Goal: Book appointment/travel/reservation

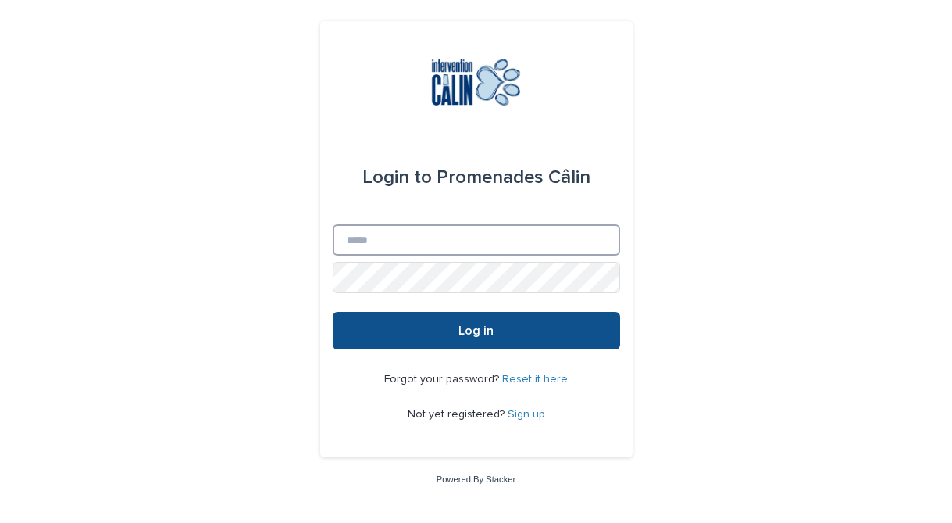
click at [355, 233] on input "Email" at bounding box center [476, 239] width 287 height 31
type input "**********"
click at [333, 312] on button "Log in" at bounding box center [476, 330] width 287 height 37
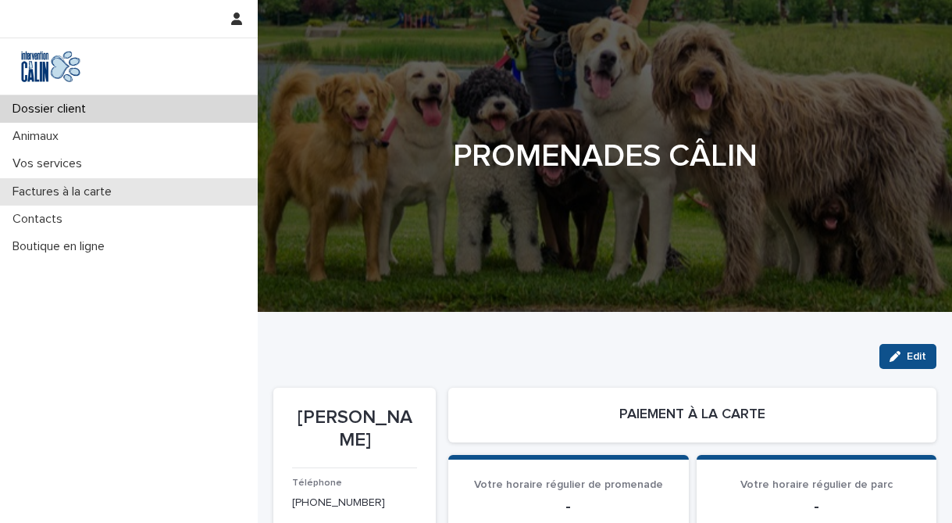
click at [74, 195] on p "Factures à la carte" at bounding box center [65, 191] width 118 height 15
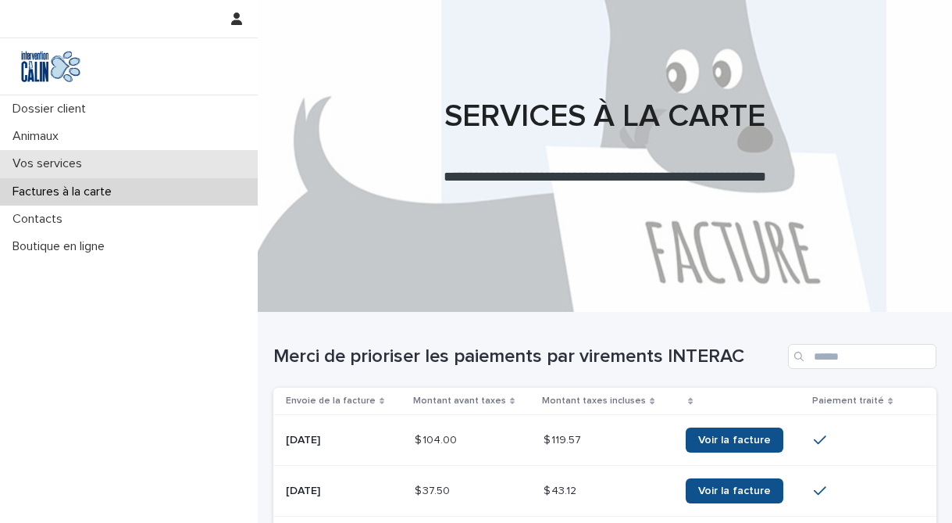
click at [67, 152] on div "Vos services" at bounding box center [129, 163] width 258 height 27
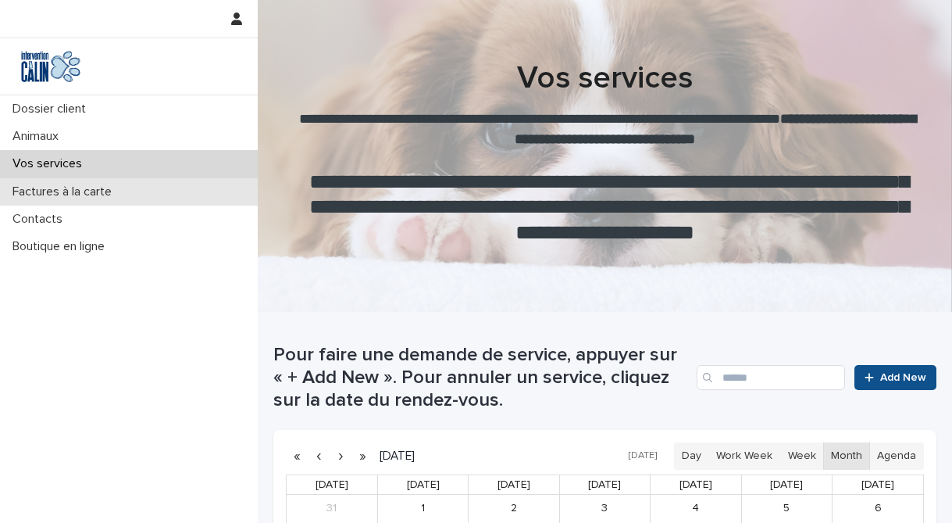
click at [59, 198] on p "Factures à la carte" at bounding box center [65, 191] width 118 height 15
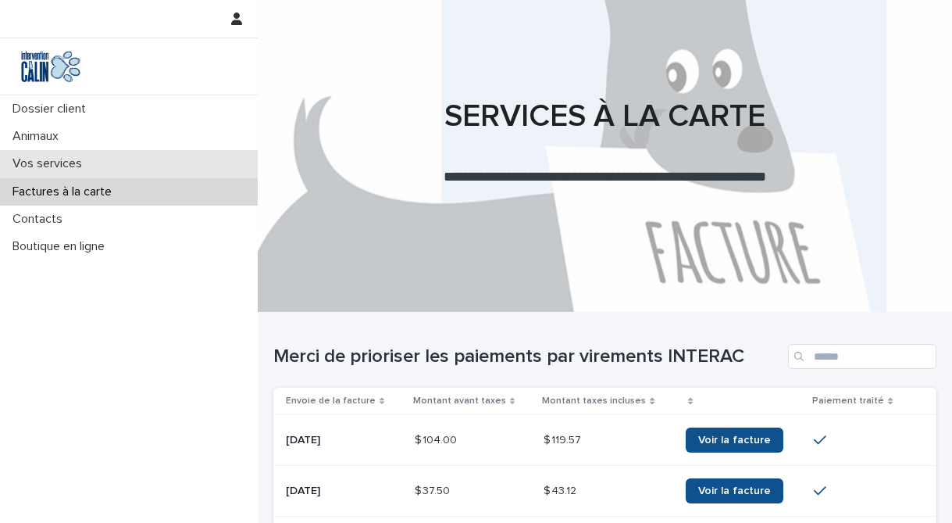
click at [67, 158] on p "Vos services" at bounding box center [50, 163] width 88 height 15
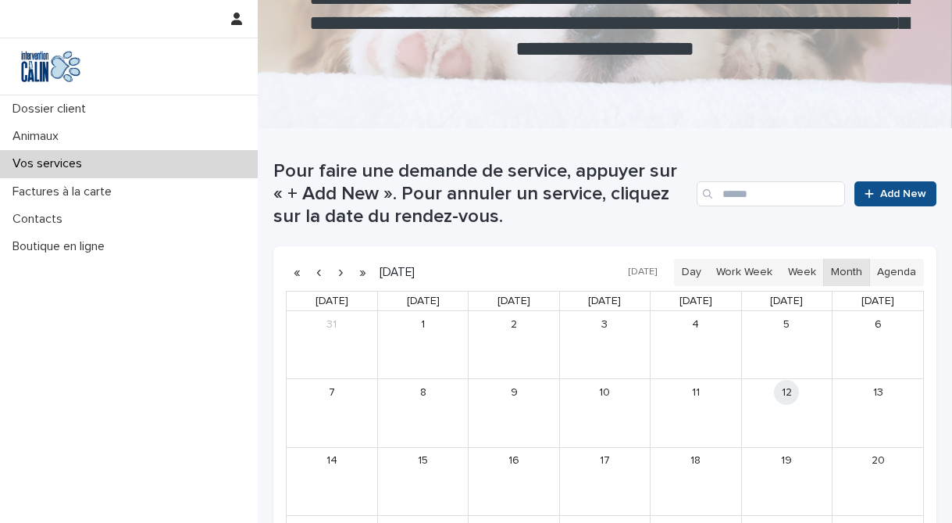
scroll to position [187, 0]
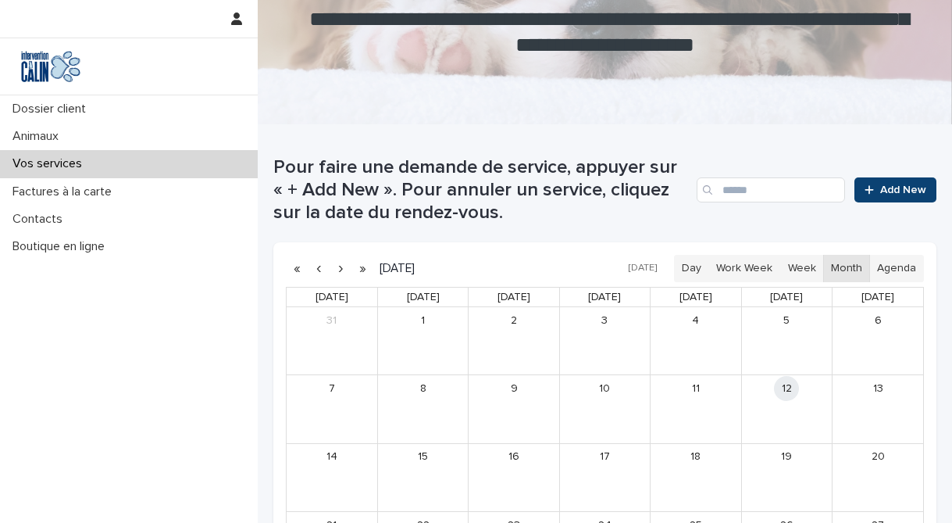
click at [882, 194] on span "Add New" at bounding box center [903, 189] width 46 height 11
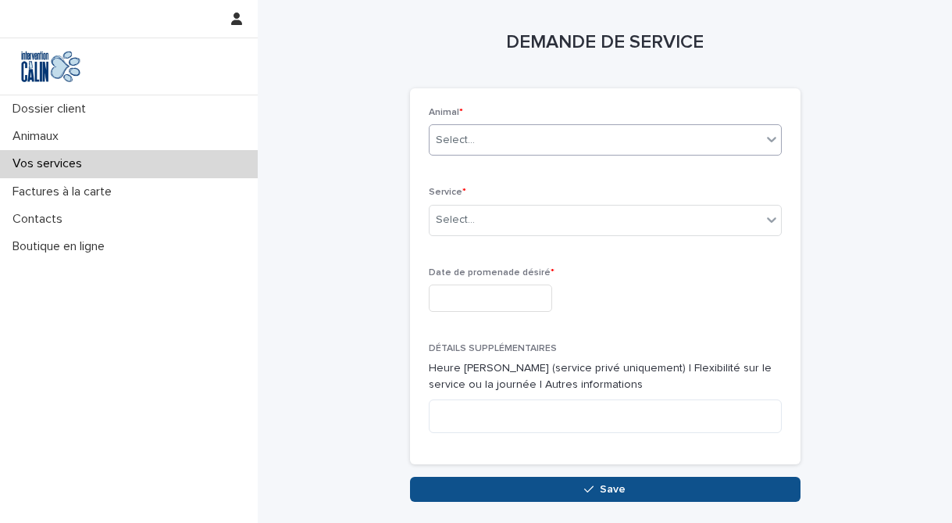
click at [612, 135] on div "Select..." at bounding box center [596, 140] width 332 height 26
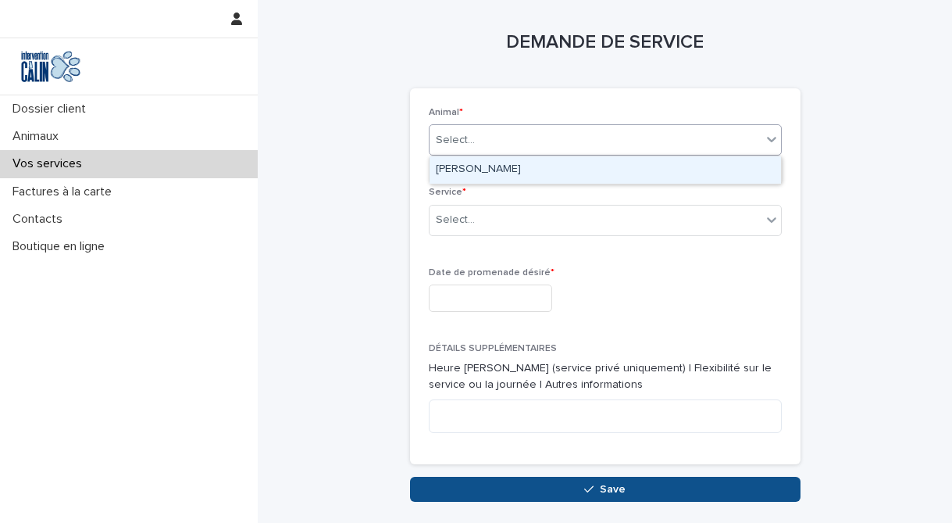
click at [559, 174] on div "Zoé Roy" at bounding box center [606, 169] width 352 height 27
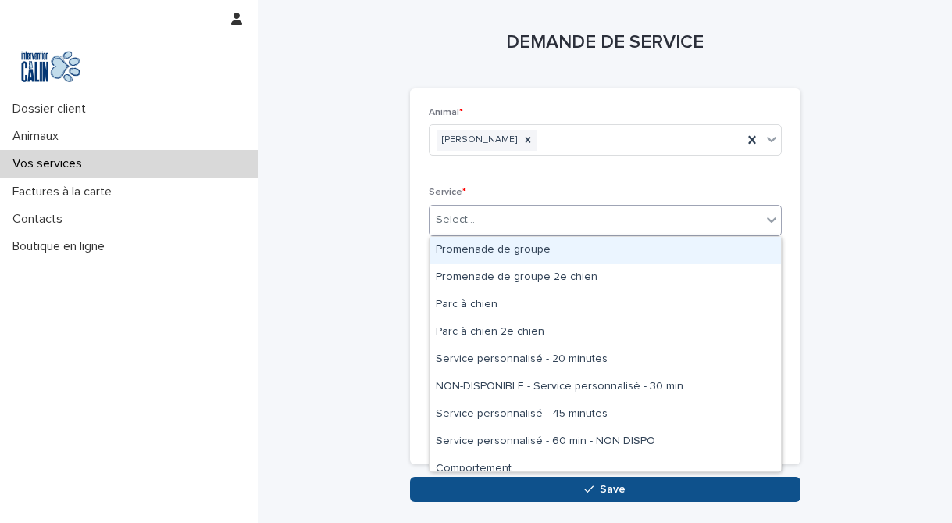
click at [503, 228] on div "Select..." at bounding box center [596, 220] width 332 height 26
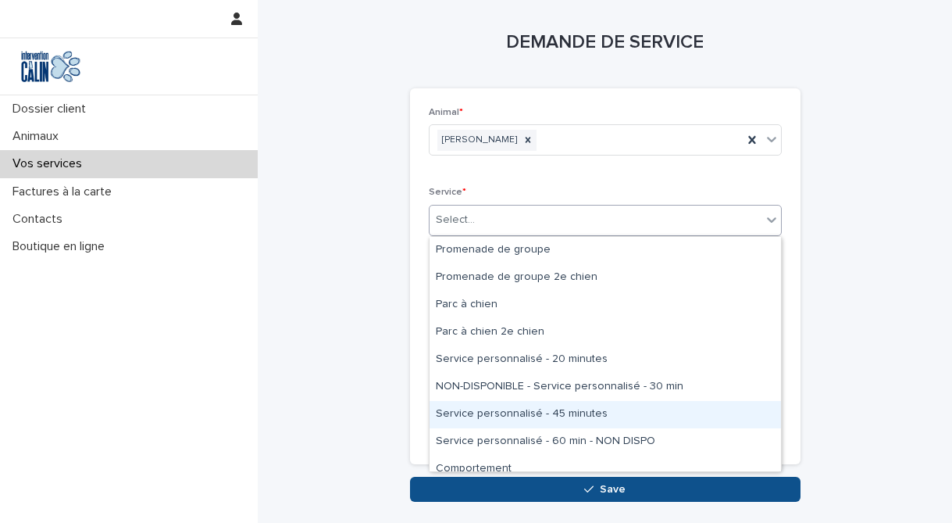
click at [474, 410] on div "Service personnalisé - 45 minutes" at bounding box center [606, 414] width 352 height 27
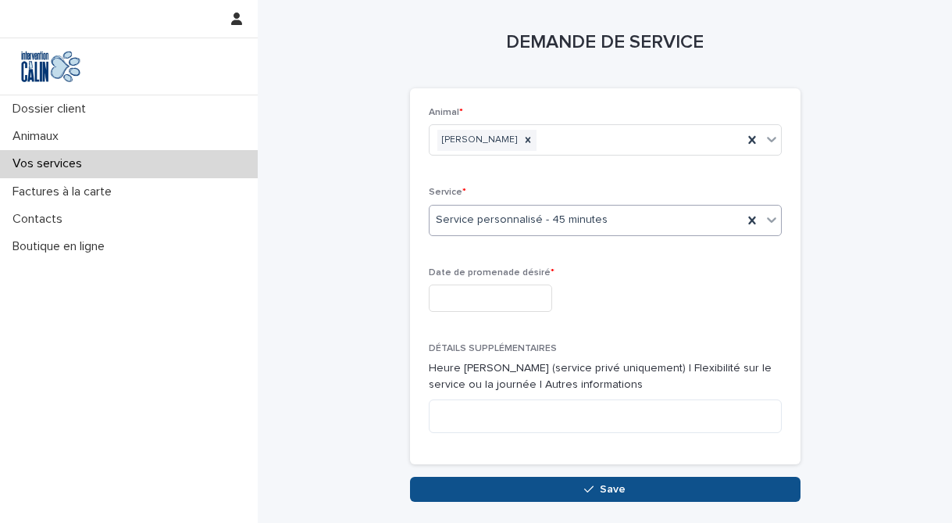
click at [533, 287] on input "text" at bounding box center [490, 297] width 123 height 27
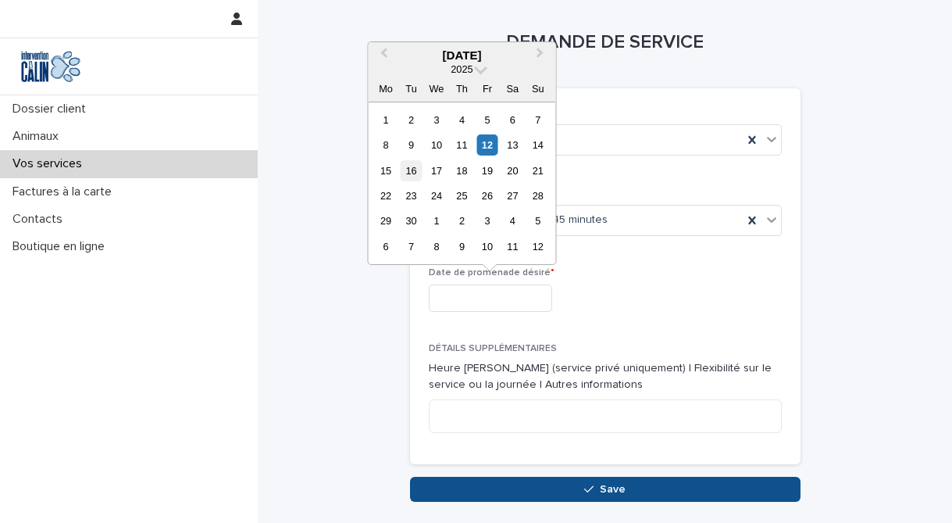
click at [409, 174] on div "16" at bounding box center [411, 170] width 21 height 21
type input "**********"
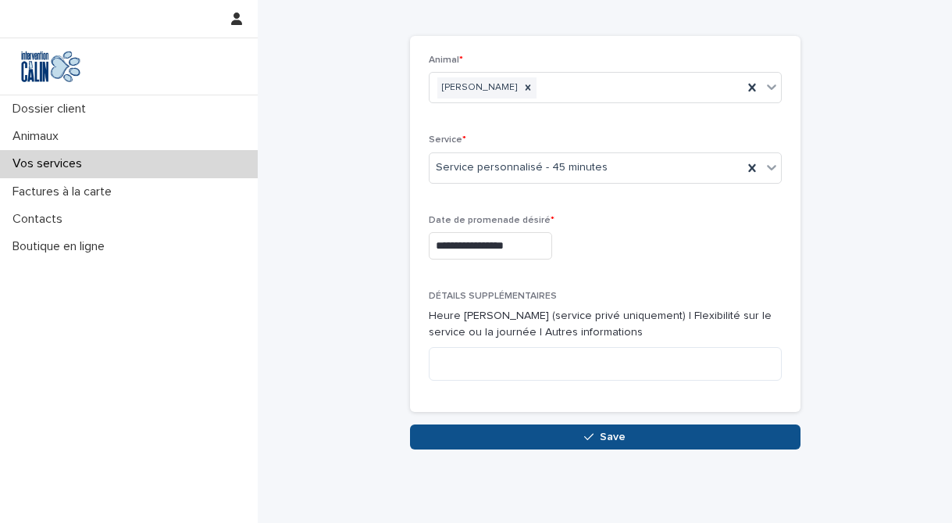
scroll to position [101, 0]
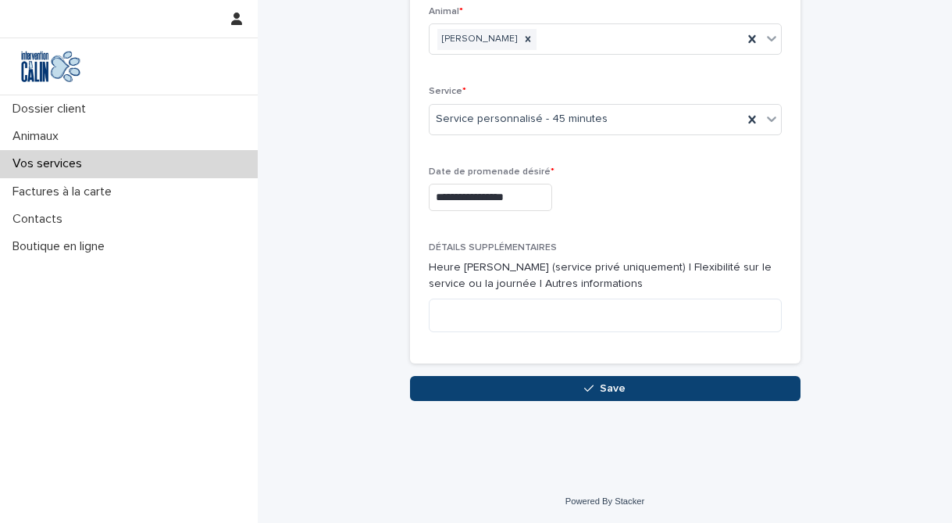
click at [609, 391] on span "Save" at bounding box center [613, 388] width 26 height 11
